Goal: Task Accomplishment & Management: Use online tool/utility

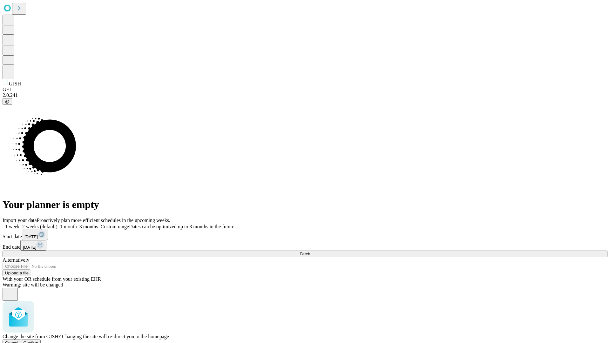
click at [38, 341] on span "Confirm" at bounding box center [31, 343] width 15 height 5
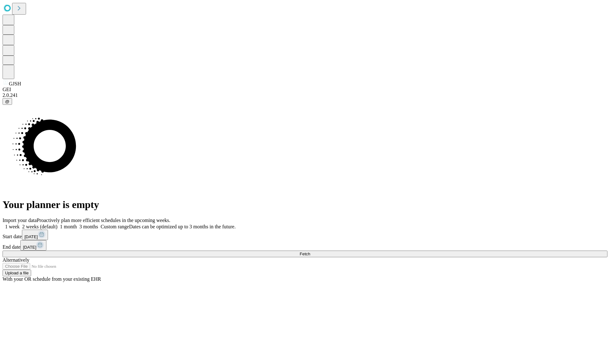
click at [20, 224] on label "1 week" at bounding box center [11, 226] width 17 height 5
click at [310, 252] on span "Fetch" at bounding box center [305, 254] width 10 height 5
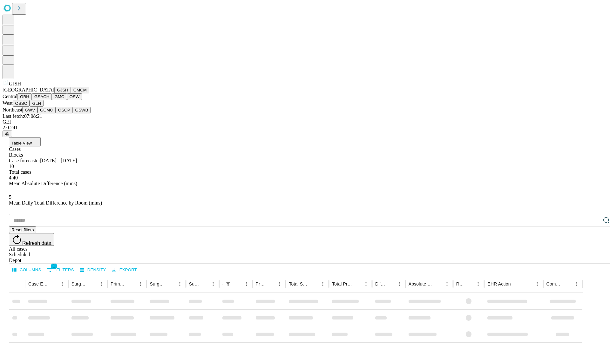
click at [71, 93] on button "GMCM" at bounding box center [80, 90] width 18 height 7
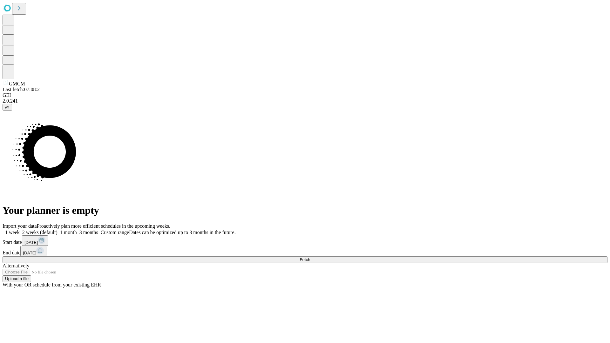
click at [20, 230] on label "1 week" at bounding box center [11, 232] width 17 height 5
click at [310, 257] on span "Fetch" at bounding box center [305, 259] width 10 height 5
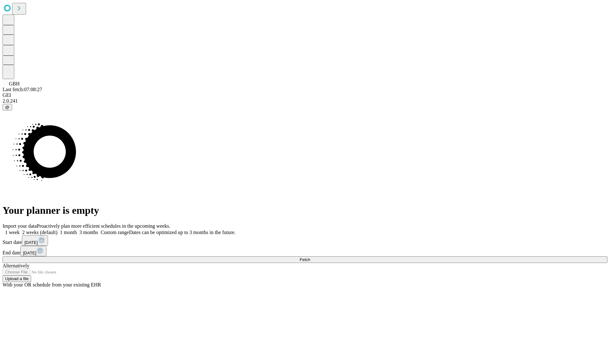
click at [20, 230] on label "1 week" at bounding box center [11, 232] width 17 height 5
click at [310, 257] on span "Fetch" at bounding box center [305, 259] width 10 height 5
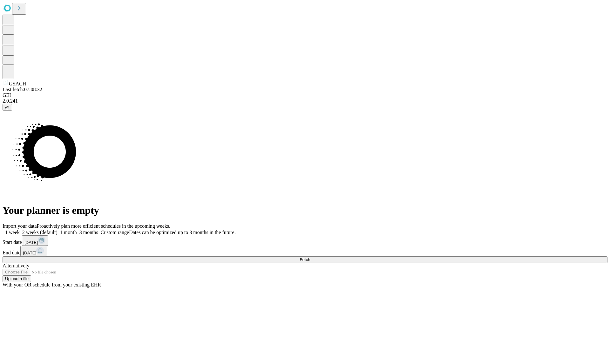
click at [20, 230] on label "1 week" at bounding box center [11, 232] width 17 height 5
click at [310, 257] on span "Fetch" at bounding box center [305, 259] width 10 height 5
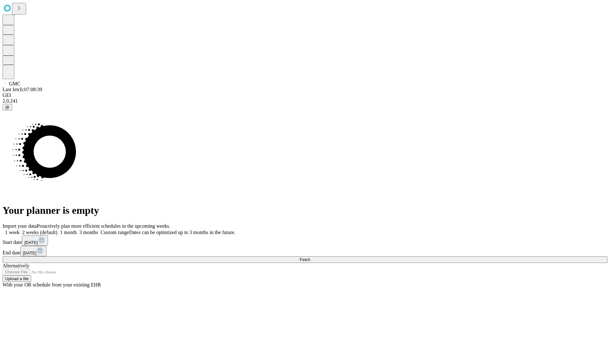
click at [20, 230] on label "1 week" at bounding box center [11, 232] width 17 height 5
click at [310, 257] on span "Fetch" at bounding box center [305, 259] width 10 height 5
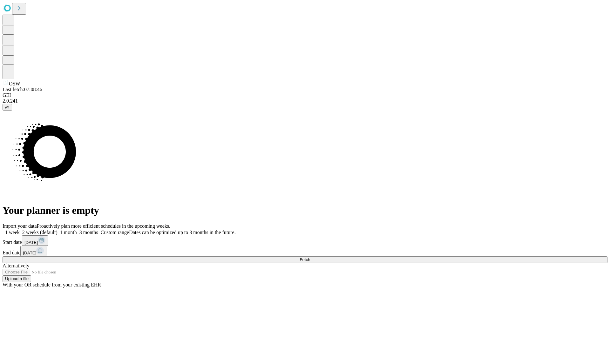
click at [20, 230] on label "1 week" at bounding box center [11, 232] width 17 height 5
click at [310, 257] on span "Fetch" at bounding box center [305, 259] width 10 height 5
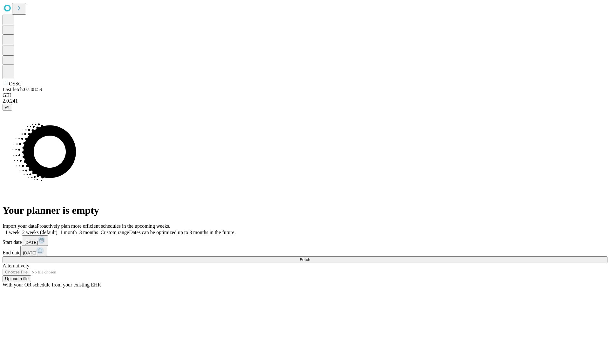
click at [20, 230] on label "1 week" at bounding box center [11, 232] width 17 height 5
click at [310, 257] on span "Fetch" at bounding box center [305, 259] width 10 height 5
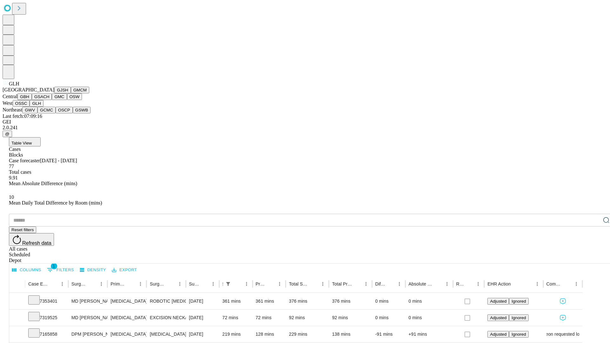
click at [37, 113] on button "GWV" at bounding box center [29, 110] width 15 height 7
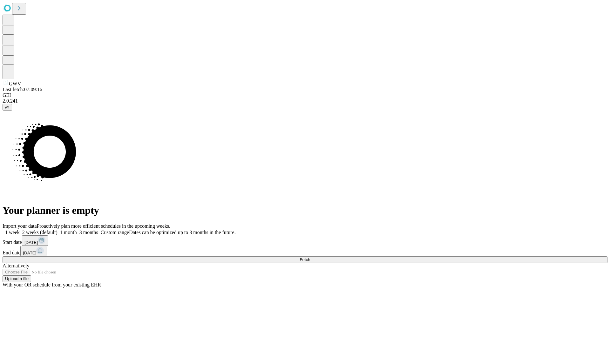
click at [20, 230] on label "1 week" at bounding box center [11, 232] width 17 height 5
click at [310, 257] on span "Fetch" at bounding box center [305, 259] width 10 height 5
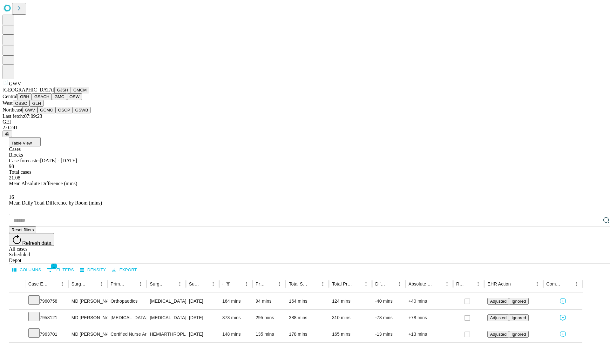
click at [49, 113] on button "GCMC" at bounding box center [46, 110] width 18 height 7
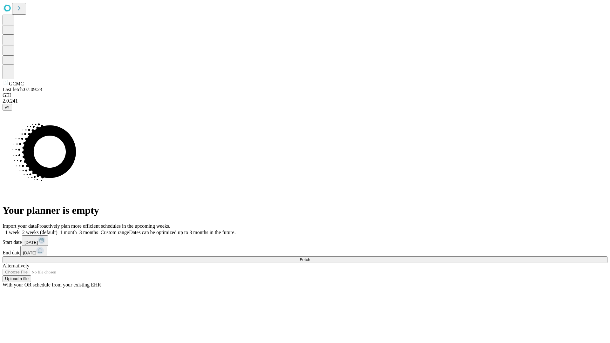
click at [20, 230] on label "1 week" at bounding box center [11, 232] width 17 height 5
click at [310, 257] on span "Fetch" at bounding box center [305, 259] width 10 height 5
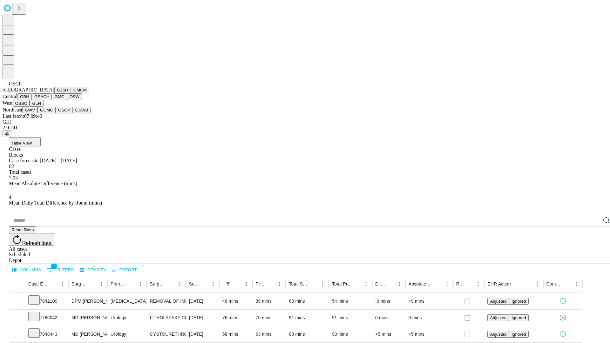
click at [73, 113] on button "GSWB" at bounding box center [82, 110] width 18 height 7
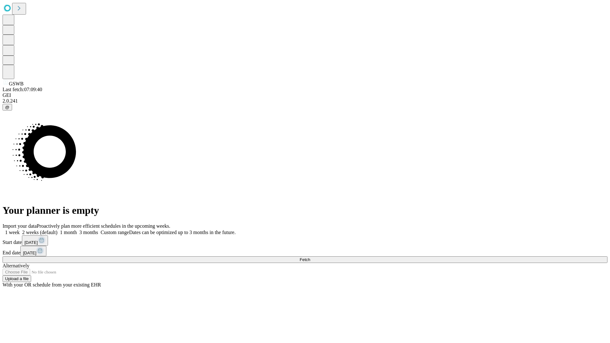
click at [20, 230] on label "1 week" at bounding box center [11, 232] width 17 height 5
click at [310, 257] on span "Fetch" at bounding box center [305, 259] width 10 height 5
